Goal: Information Seeking & Learning: Learn about a topic

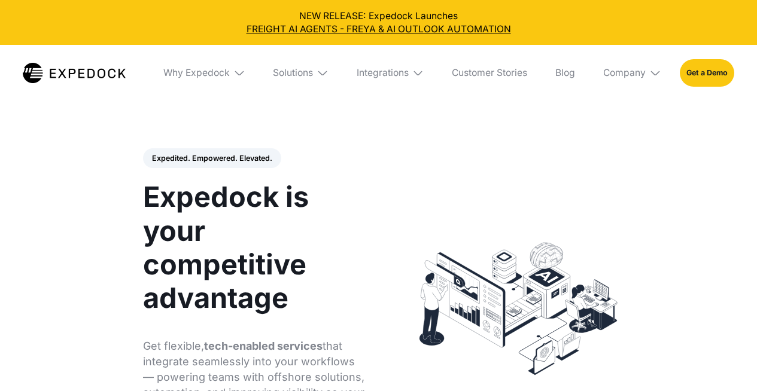
select select
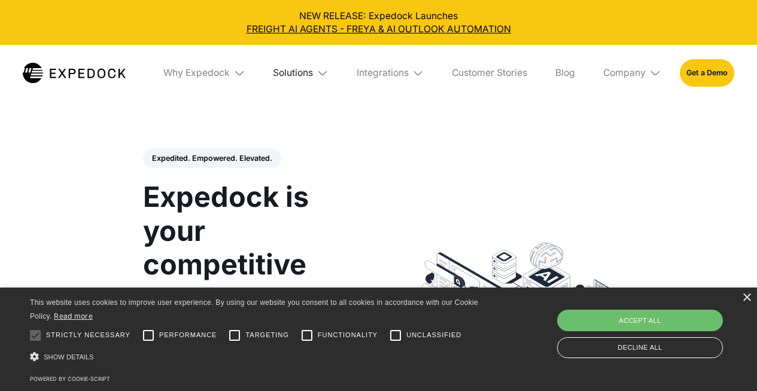
click at [303, 72] on div "Solutions" at bounding box center [293, 73] width 40 height 12
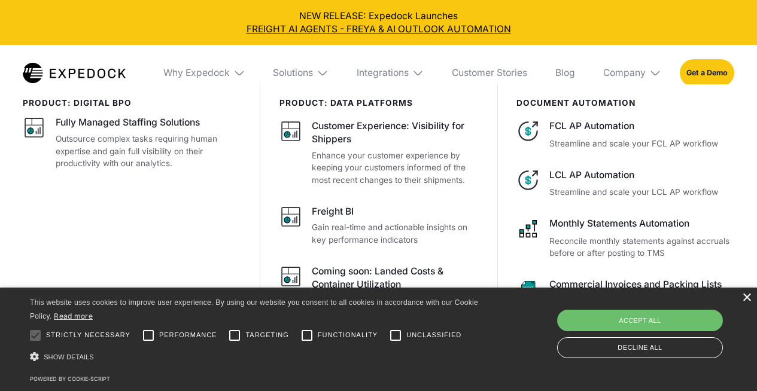
click at [748, 297] on div "×" at bounding box center [746, 298] width 9 height 9
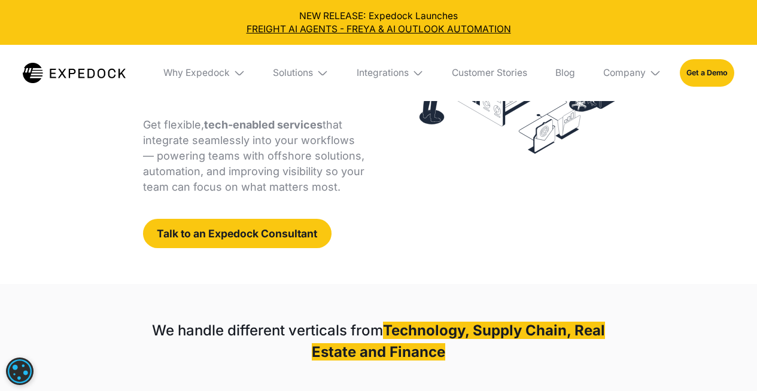
click at [321, 78] on img at bounding box center [322, 73] width 12 height 12
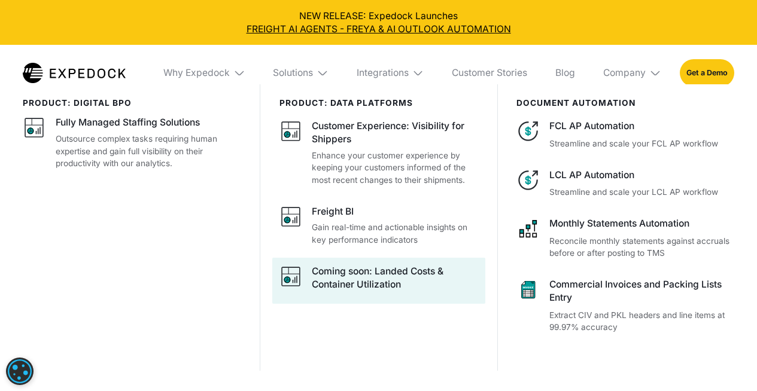
scroll to position [1321, 0]
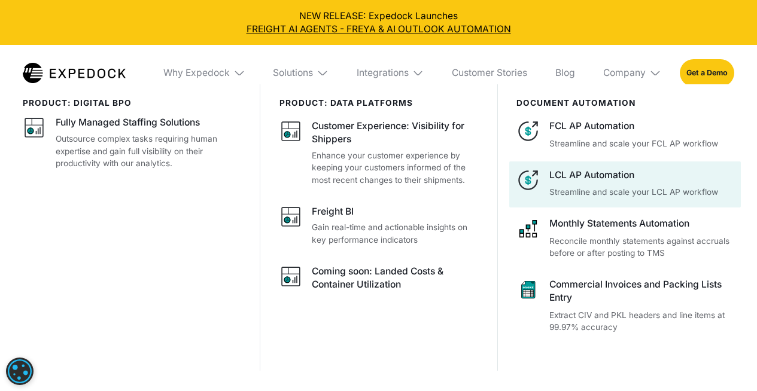
click at [621, 199] on p "Streamline and scale your LCL AP workflow" at bounding box center [641, 192] width 185 height 13
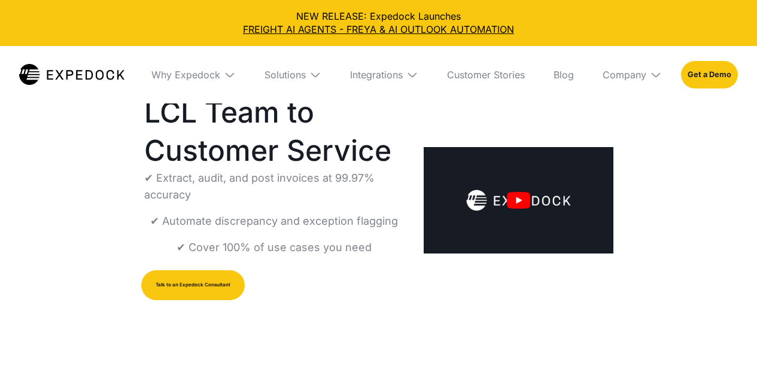
select select
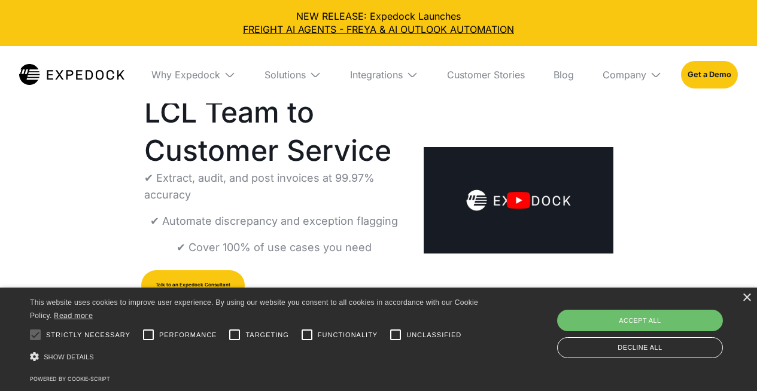
click at [718, 181] on div "‍ LCL AP Invoices Automation Reallocate Your LCL Team to Customer Service ✔ Ext…" at bounding box center [378, 317] width 757 height 463
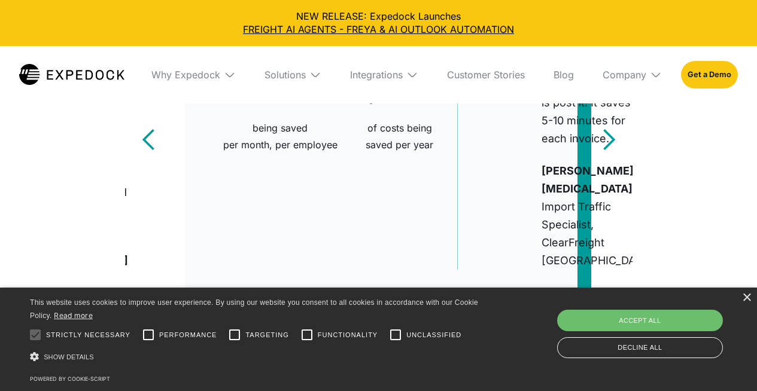
scroll to position [805, 0]
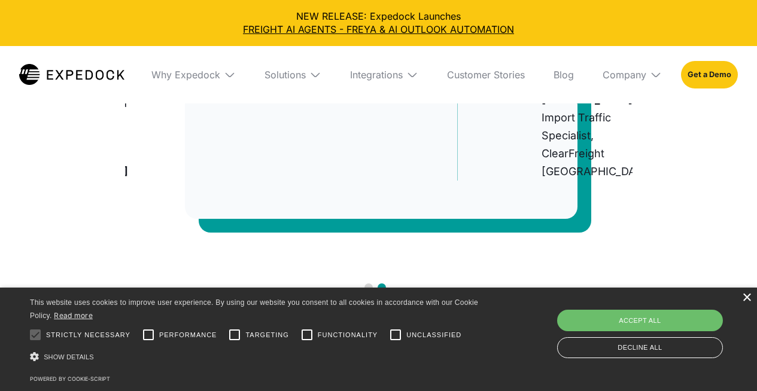
click at [747, 299] on div "×" at bounding box center [746, 298] width 9 height 9
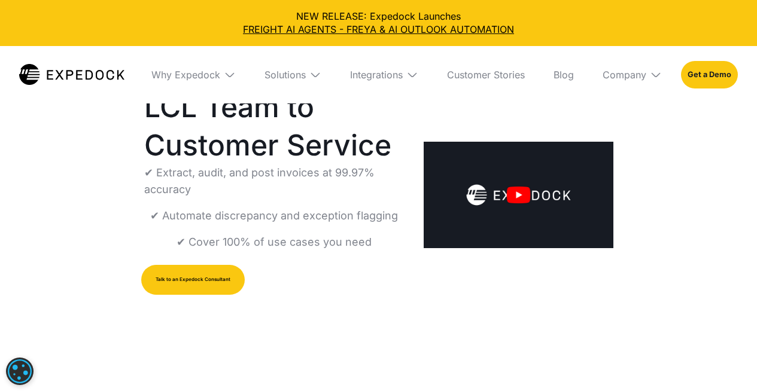
scroll to position [0, 0]
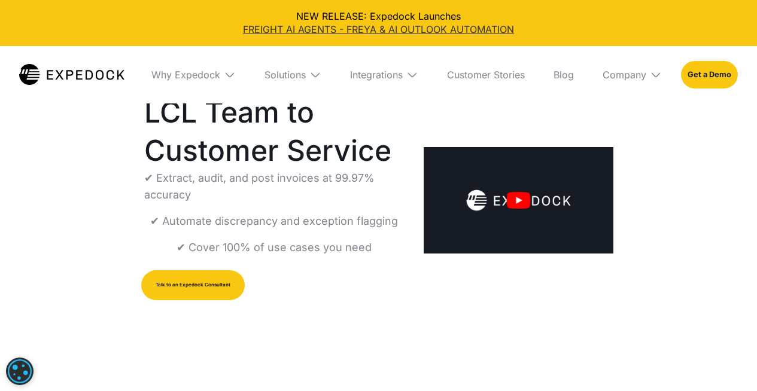
click at [366, 30] on link "FREIGHT AI AGENTS - FREYA & AI OUTLOOK AUTOMATION" at bounding box center [379, 29] width 738 height 13
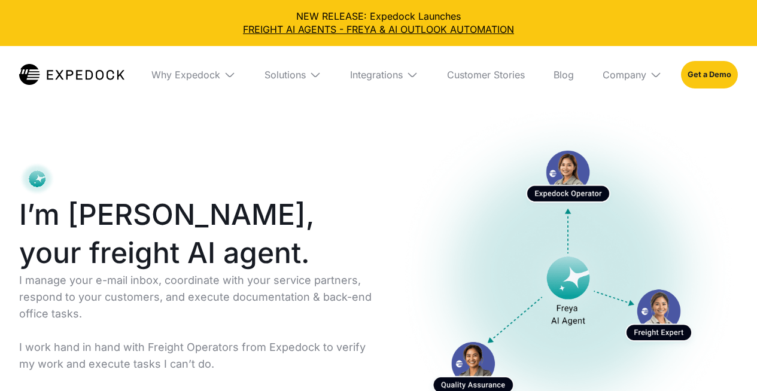
select select
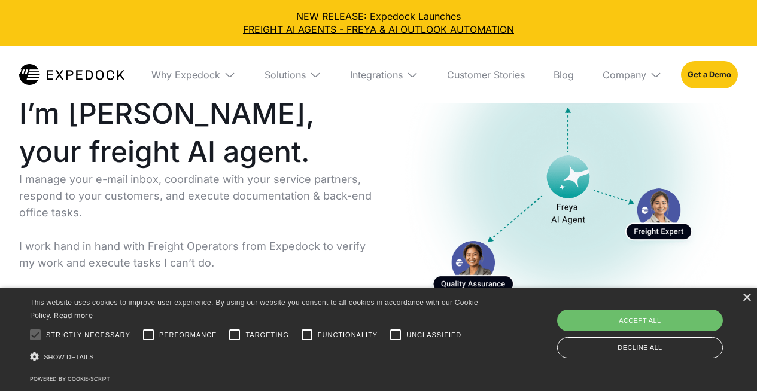
click at [741, 299] on div "× This website uses cookies to improve user experience. By using our website yo…" at bounding box center [378, 339] width 757 height 103
click at [747, 300] on div "×" at bounding box center [746, 298] width 9 height 9
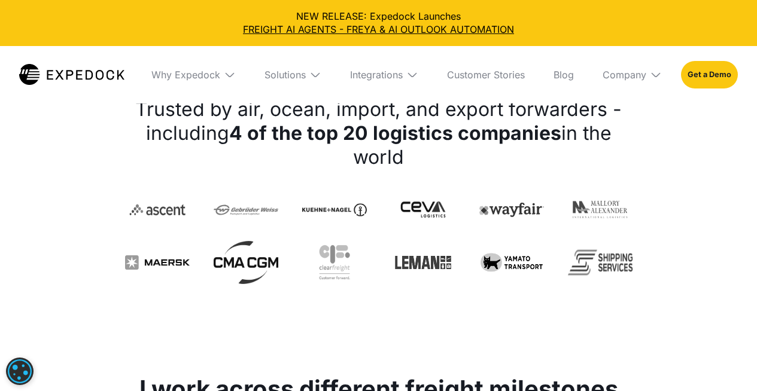
scroll to position [1053, 0]
